Goal: Transaction & Acquisition: Purchase product/service

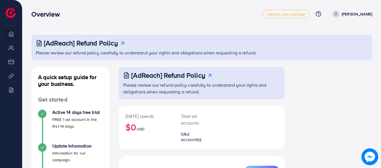
drag, startPoint x: 381, startPoint y: 66, endPoint x: 383, endPoint y: 95, distance: 29.5
click at [381, 95] on html "Overview adreach_new_package Help Center Contact Support Plans and Pricing Term…" at bounding box center [190, 84] width 381 height 168
click at [376, 30] on div "[AdReach] Refund Policy Please review our refund policy carefully to understand…" at bounding box center [201, 153] width 359 height 307
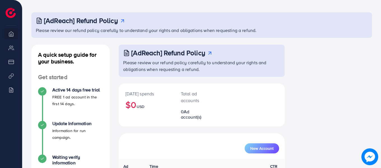
scroll to position [139, 0]
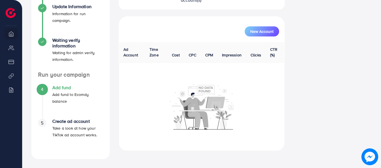
click at [42, 89] on span "4" at bounding box center [42, 89] width 3 height 6
click at [57, 87] on h4 "Add fund" at bounding box center [77, 87] width 51 height 5
click at [67, 87] on h4 "Add fund" at bounding box center [77, 87] width 51 height 5
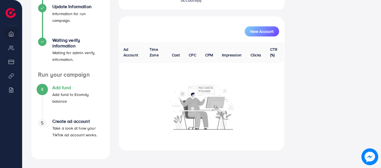
scroll to position [0, 0]
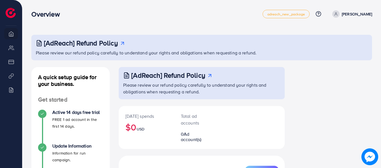
click at [338, 14] on icon at bounding box center [336, 14] width 4 height 4
click at [12, 14] on img at bounding box center [11, 13] width 10 height 10
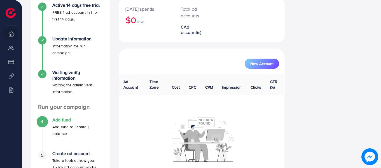
scroll to position [86, 0]
